Goal: Obtain resource: Obtain resource

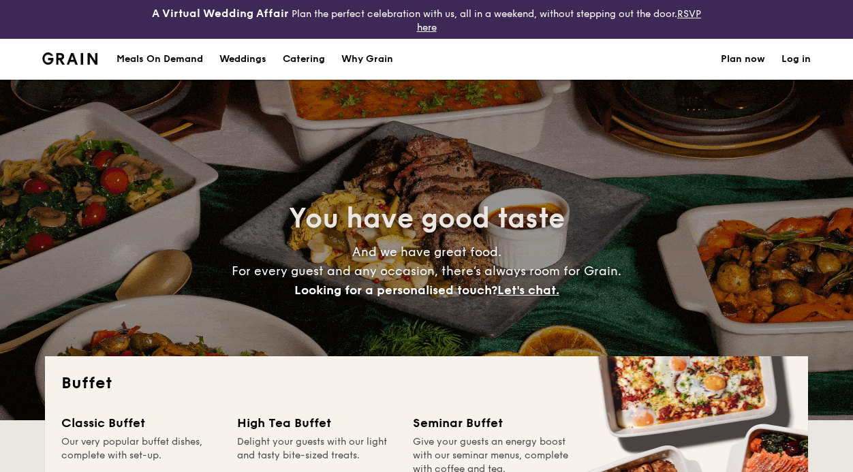
select select
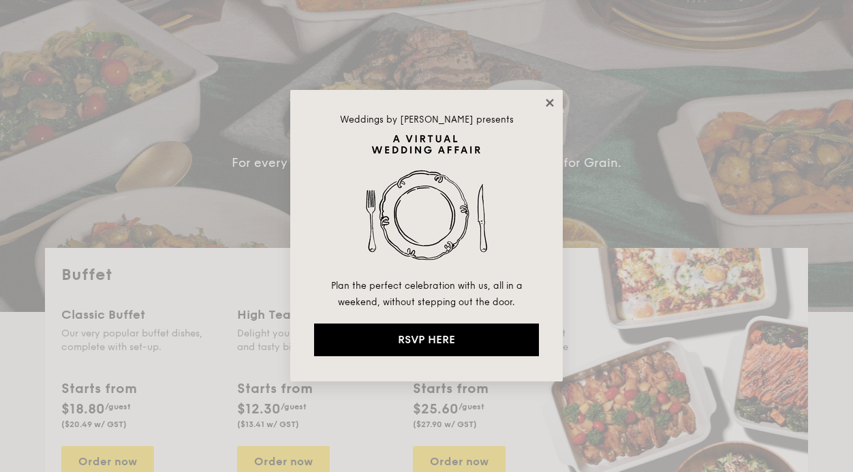
click at [551, 100] on icon at bounding box center [549, 102] width 7 height 7
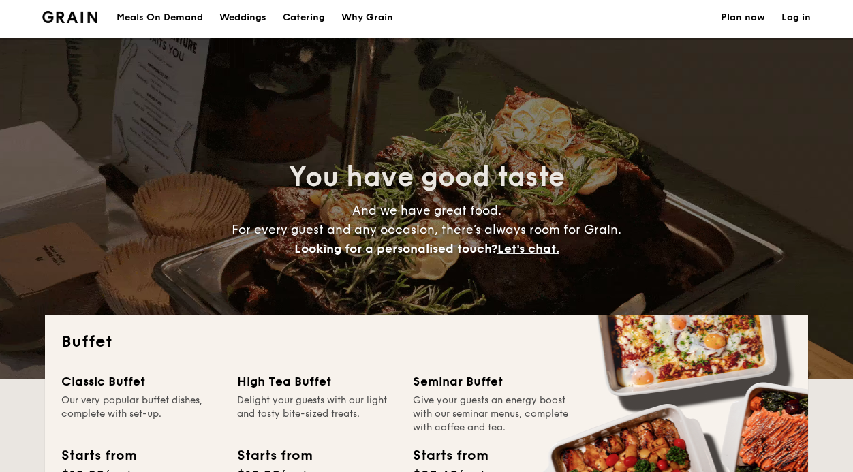
scroll to position [45, 0]
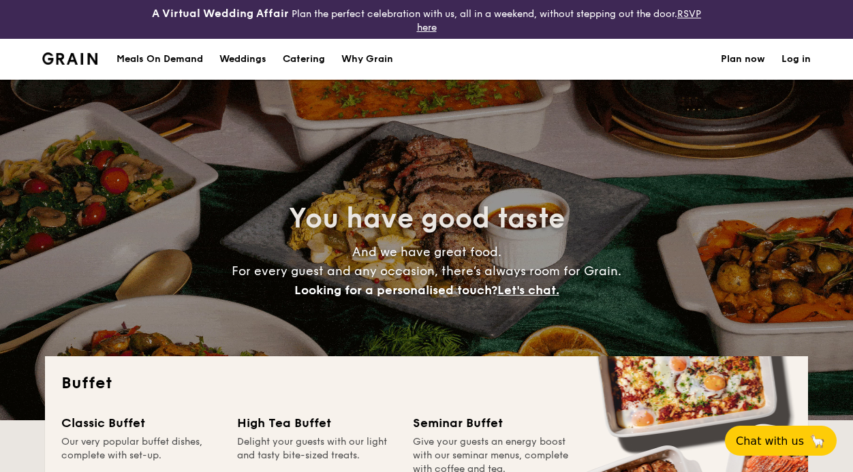
select select
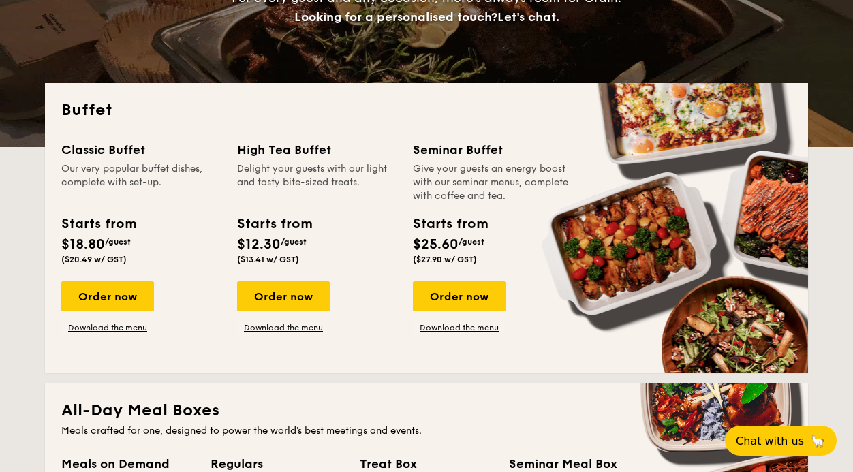
scroll to position [327, 0]
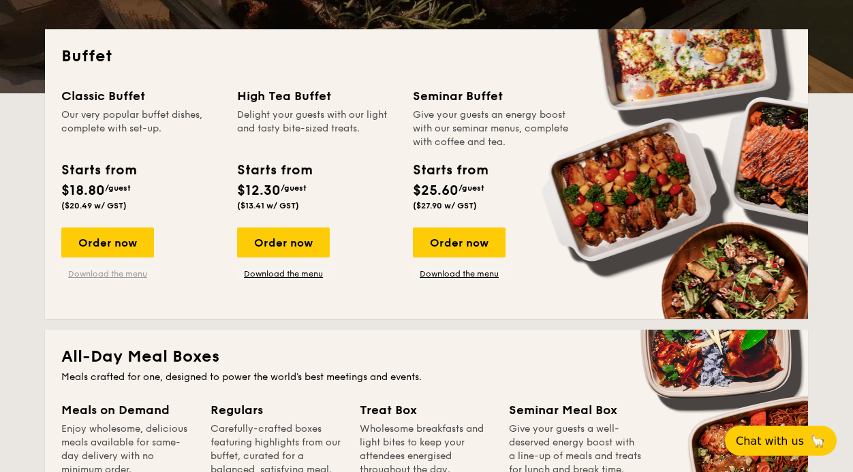
click at [109, 273] on link "Download the menu" at bounding box center [107, 273] width 93 height 11
